Goal: Task Accomplishment & Management: Use online tool/utility

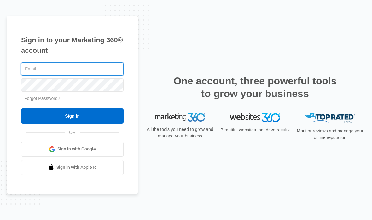
type input "doug@fertilefruit.com"
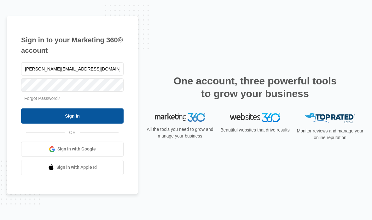
click at [85, 123] on input "Sign In" at bounding box center [72, 115] width 103 height 15
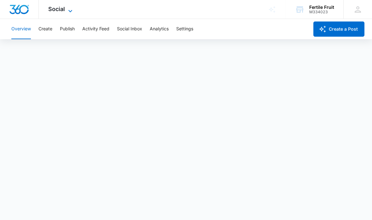
click at [61, 11] on span "Social" at bounding box center [56, 9] width 17 height 7
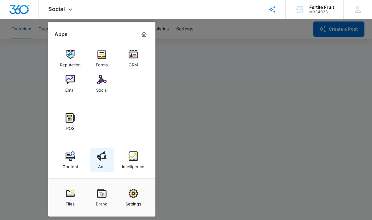
click at [101, 154] on img at bounding box center [101, 155] width 9 height 9
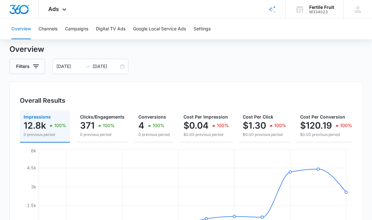
scroll to position [16, 0]
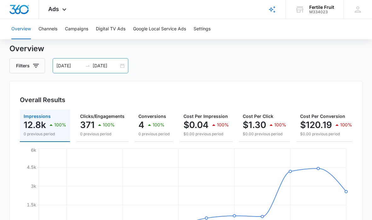
click at [122, 68] on div "07/25/2025 08/05/2025" at bounding box center [91, 65] width 76 height 15
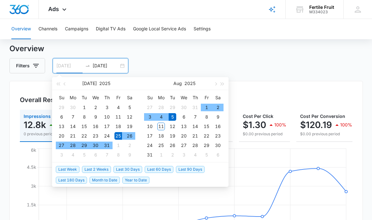
click at [117, 138] on div "25" at bounding box center [119, 136] width 8 height 8
type input "08/11/2025"
click at [163, 127] on div "11" at bounding box center [161, 126] width 8 height 8
